Goal: Task Accomplishment & Management: Manage account settings

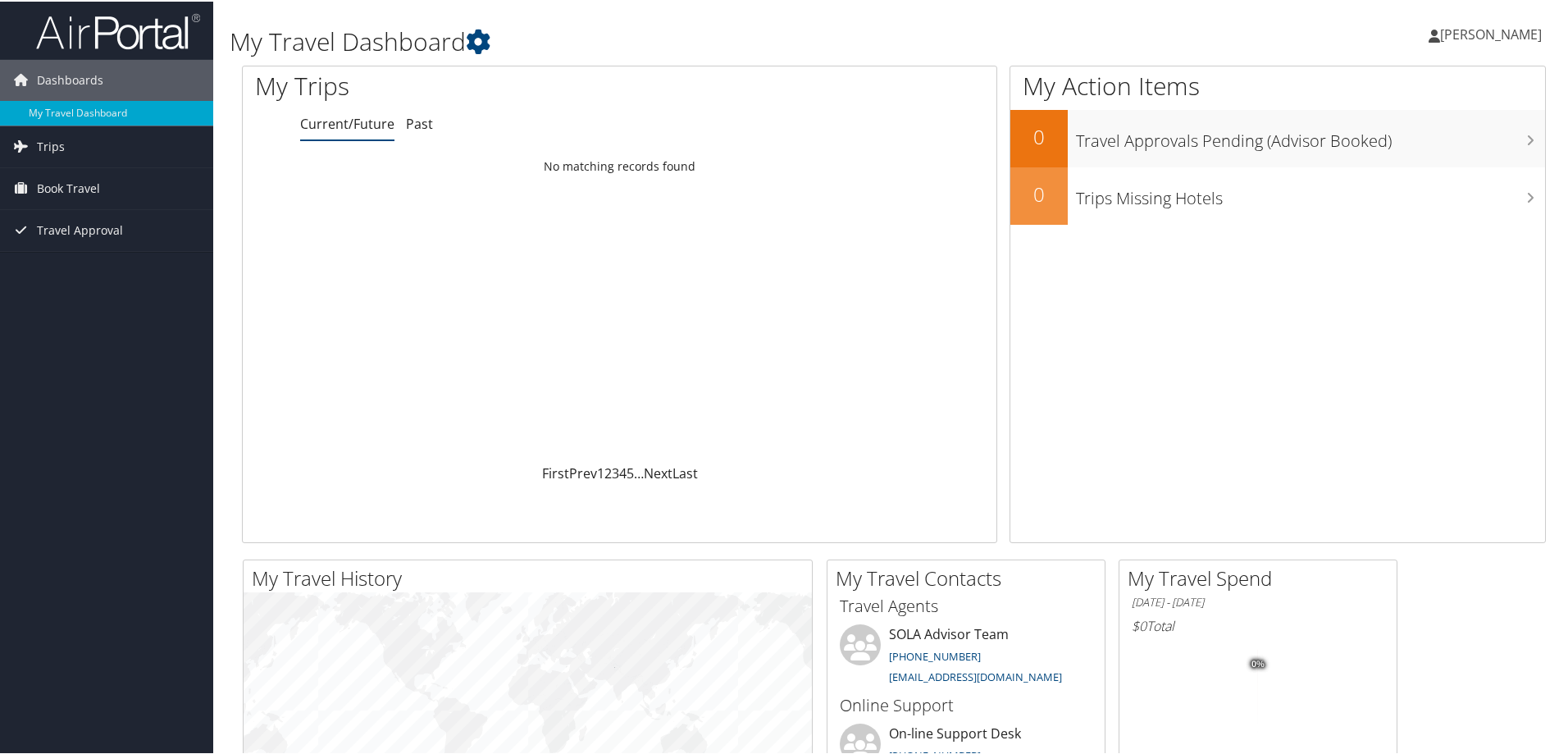
click at [1522, 29] on span "[PERSON_NAME]" at bounding box center [1491, 32] width 102 height 18
click at [1397, 272] on link "Sign Out" at bounding box center [1447, 267] width 183 height 28
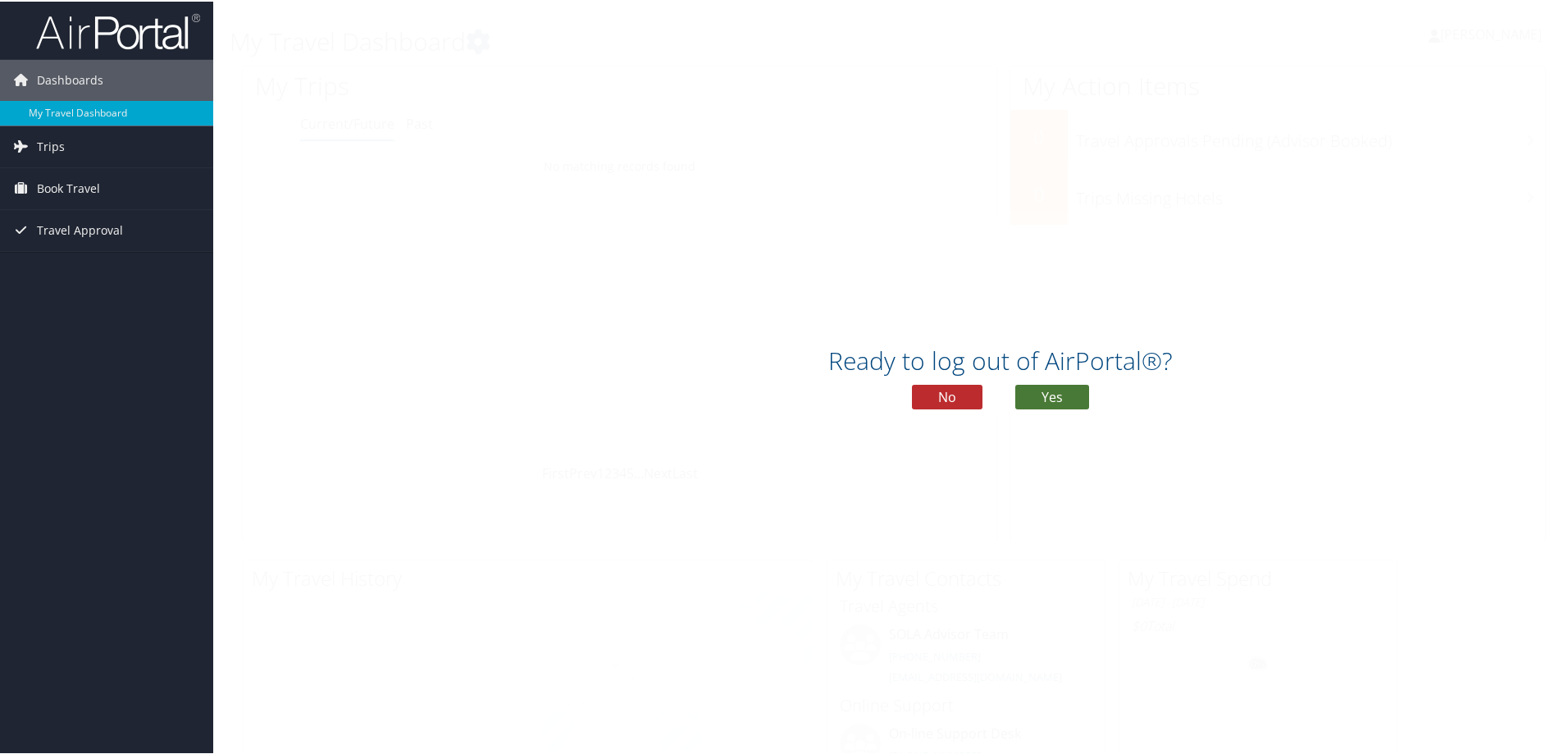
click at [1058, 389] on button "Yes" at bounding box center [1052, 395] width 73 height 24
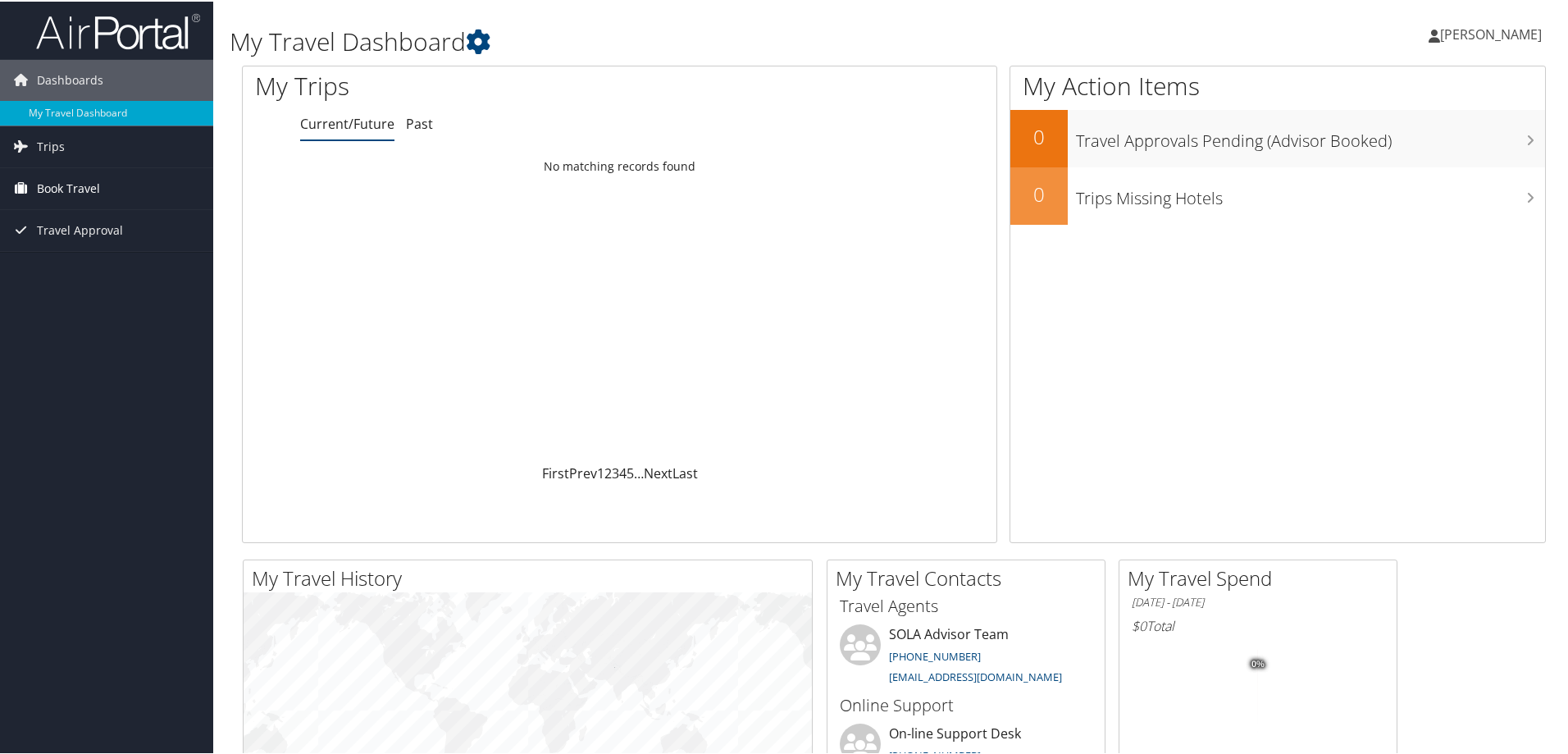
click at [68, 184] on span "Book Travel" at bounding box center [68, 187] width 64 height 41
click at [75, 243] on link "Book/Manage Online Trips" at bounding box center [107, 244] width 213 height 24
click at [1499, 22] on link "[PERSON_NAME]" at bounding box center [1493, 32] width 130 height 49
click at [1389, 265] on link "Sign Out" at bounding box center [1447, 267] width 183 height 28
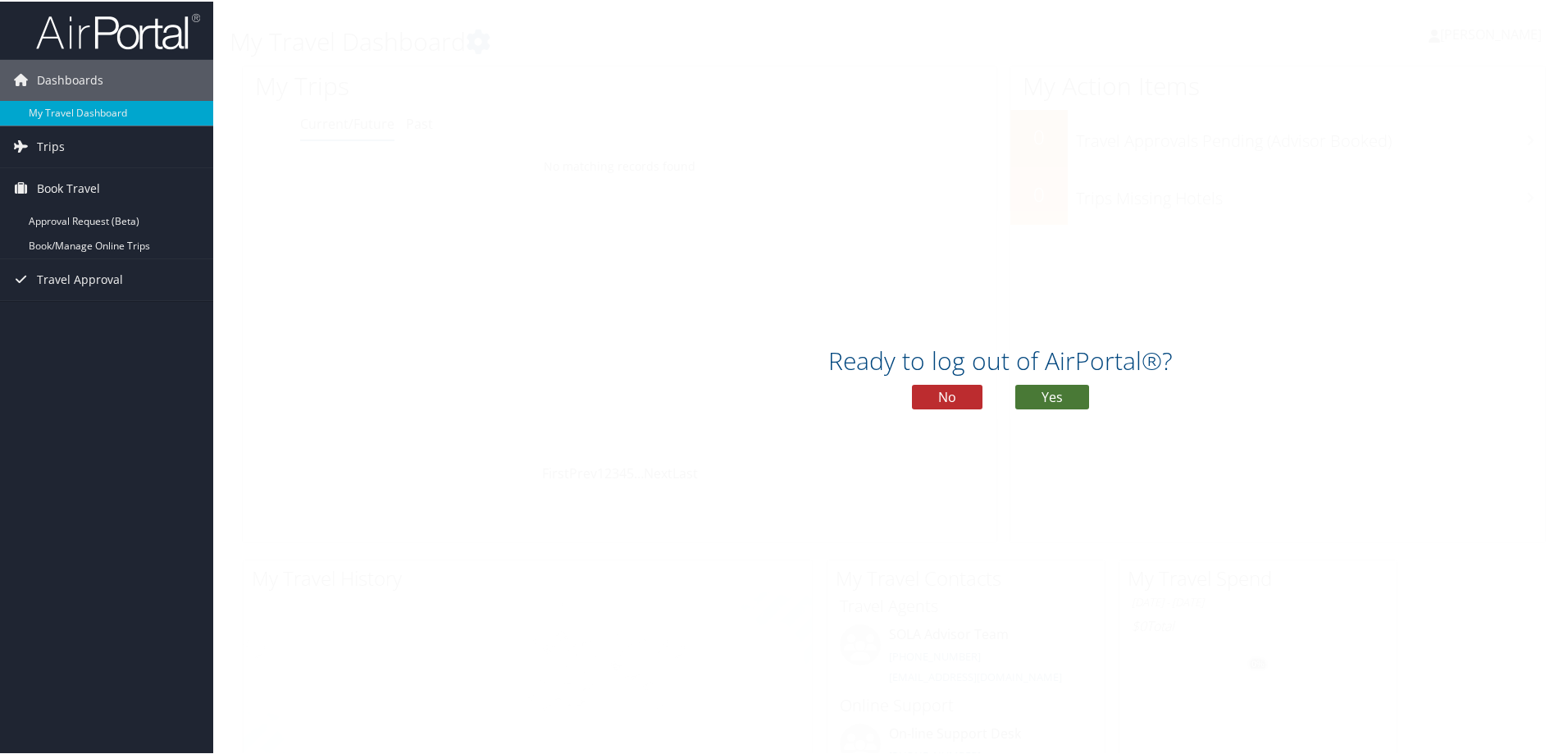
click at [1062, 392] on button "Yes" at bounding box center [1052, 395] width 73 height 24
